Goal: Task Accomplishment & Management: Use online tool/utility

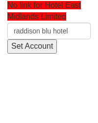
click at [25, 32] on input "raddison blu hotel" at bounding box center [49, 31] width 84 height 17
type input "raddison blu hotel"
drag, startPoint x: 75, startPoint y: 28, endPoint x: -78, endPoint y: 67, distance: 158.3
click at [0, 54] on html "No link for Hotel East Midlands Limited raddison blu hotel Set Account No searc…" at bounding box center [49, 27] width 98 height 54
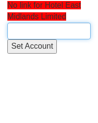
click at [55, 37] on input "text" at bounding box center [49, 31] width 84 height 17
paste input "Radisson Blu Hotel East Midlands Airport"
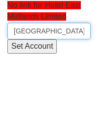
scroll to position [0, 65]
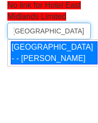
click at [34, 63] on div "Radisson Blu Hotel East Midlands Airport - - Katie Blissett" at bounding box center [54, 53] width 87 height 24
type input "Radisson Blu Hotel East Midlands Airport - - Katie Blissett"
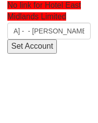
click at [34, 49] on input "Set Account" at bounding box center [32, 46] width 50 height 14
